Goal: Information Seeking & Learning: Learn about a topic

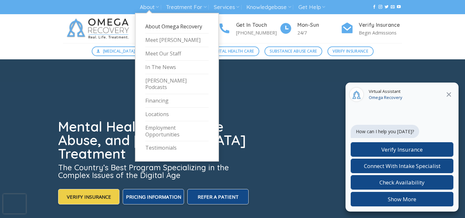
click at [164, 28] on link "About Omega Recovery" at bounding box center [176, 27] width 63 height 14
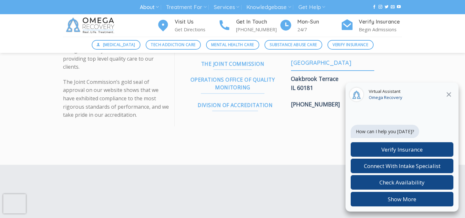
scroll to position [834, 0]
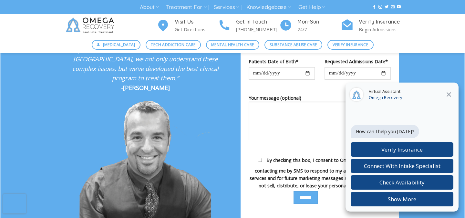
scroll to position [1261, 0]
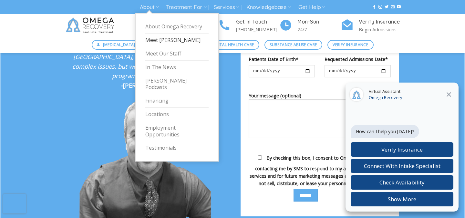
click at [148, 39] on link "Meet [PERSON_NAME]" at bounding box center [176, 41] width 63 height 14
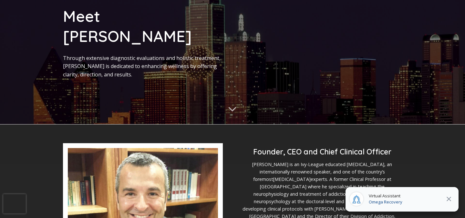
scroll to position [165, 0]
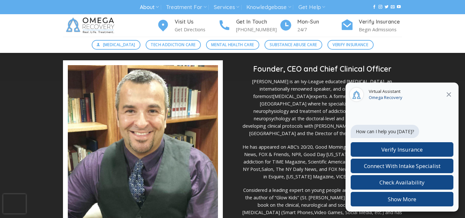
click at [449, 96] on icon at bounding box center [448, 94] width 5 height 5
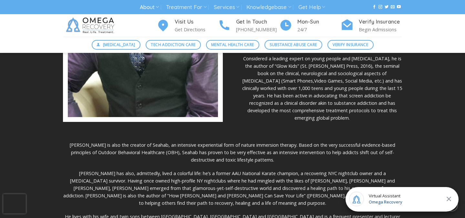
scroll to position [326, 0]
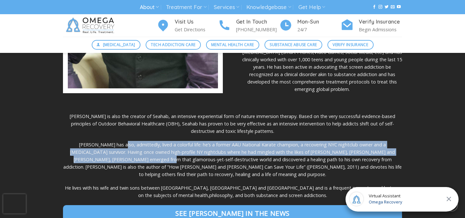
drag, startPoint x: 107, startPoint y: 124, endPoint x: 111, endPoint y: 142, distance: 18.6
click at [111, 142] on p "Dr. Kardaras has also, admittedly, lived a colorful life: he’s a former AAU Nat…" at bounding box center [232, 159] width 339 height 37
click at [110, 141] on p "Dr. Kardaras has also, admittedly, lived a colorful life: he’s a former AAU Nat…" at bounding box center [232, 159] width 339 height 37
